Goal: Navigation & Orientation: Find specific page/section

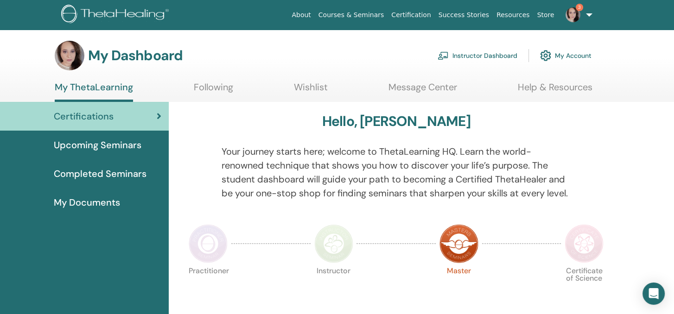
click at [481, 52] on link "Instructor Dashboard" at bounding box center [478, 55] width 80 height 20
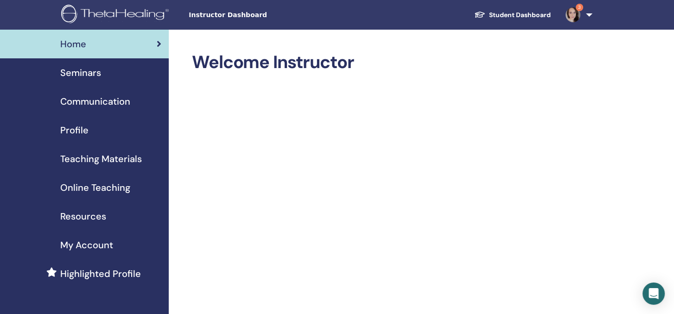
click at [75, 71] on span "Seminars" at bounding box center [80, 73] width 41 height 14
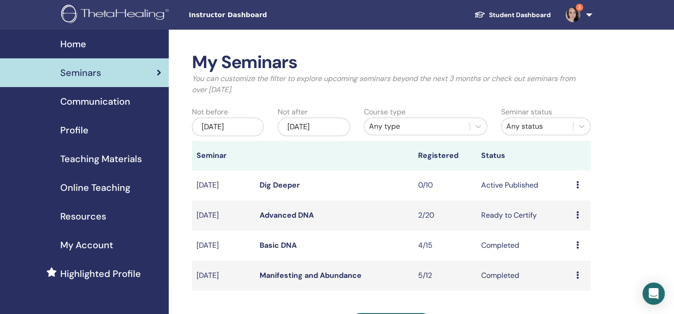
click at [578, 218] on icon at bounding box center [577, 214] width 3 height 7
click at [638, 191] on div "My Seminars You can customize the filter to explore upcoming seminars beyond th…" at bounding box center [422, 287] width 506 height 514
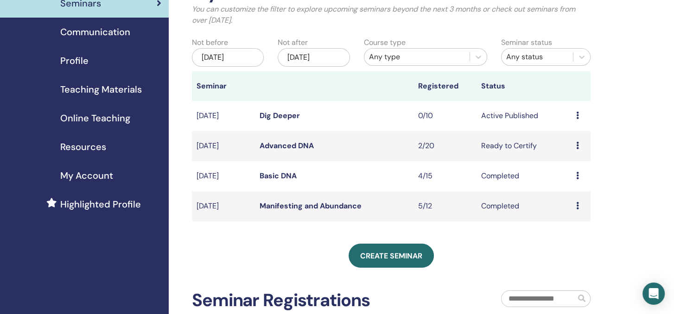
scroll to position [93, 0]
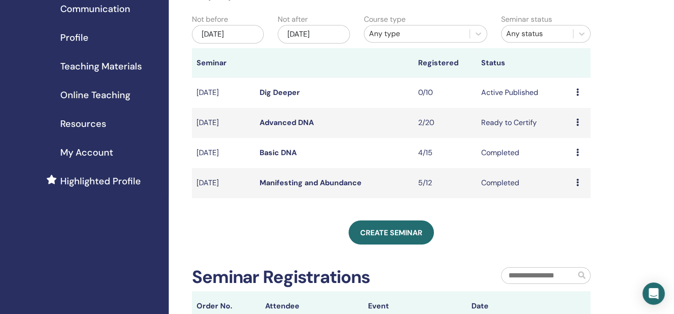
click at [577, 185] on icon at bounding box center [577, 182] width 3 height 7
click at [634, 162] on div "My Seminars You can customize the filter to explore upcoming seminars beyond th…" at bounding box center [422, 194] width 506 height 514
click at [327, 182] on link "Manifesting and Abundance" at bounding box center [311, 183] width 102 height 10
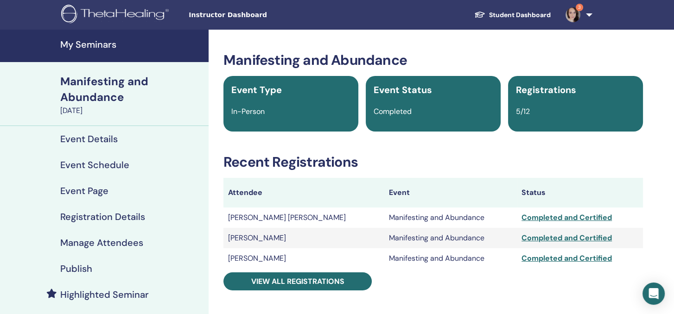
click at [93, 49] on h4 "My Seminars" at bounding box center [131, 44] width 143 height 11
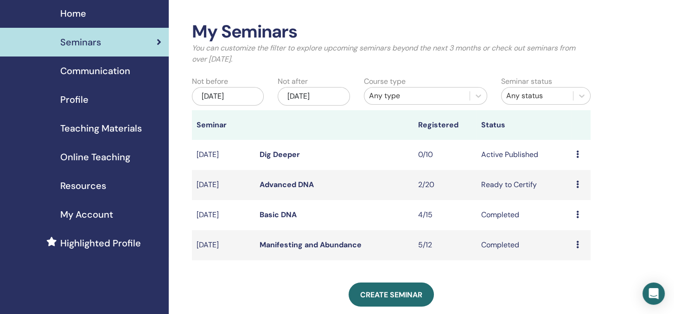
scroll to position [46, 0]
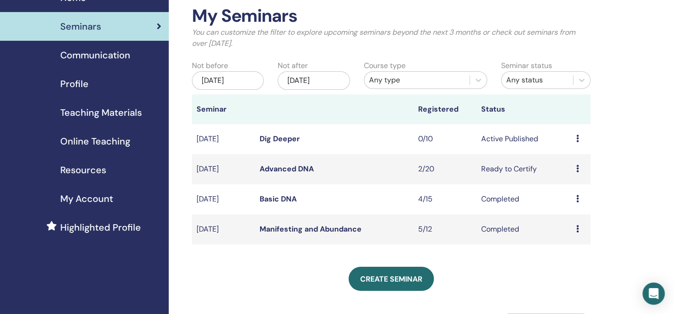
click at [83, 25] on span "Seminars" at bounding box center [80, 26] width 41 height 14
